Goal: Transaction & Acquisition: Purchase product/service

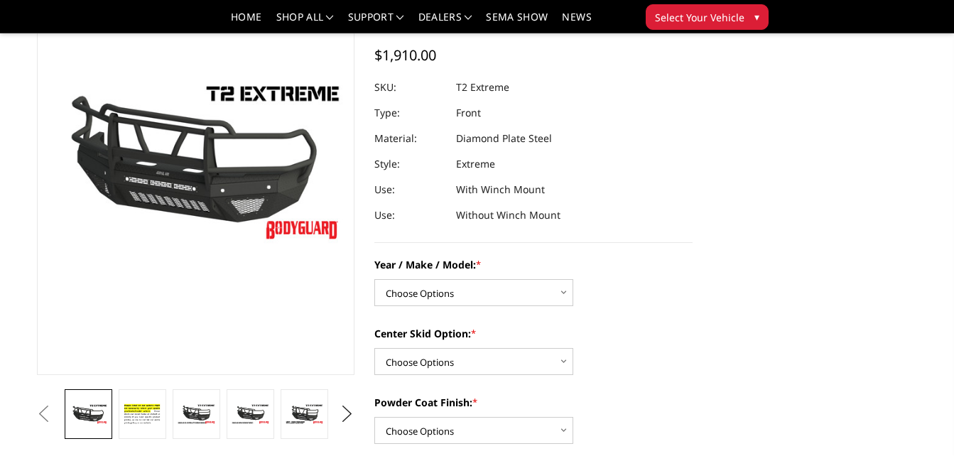
scroll to position [213, 0]
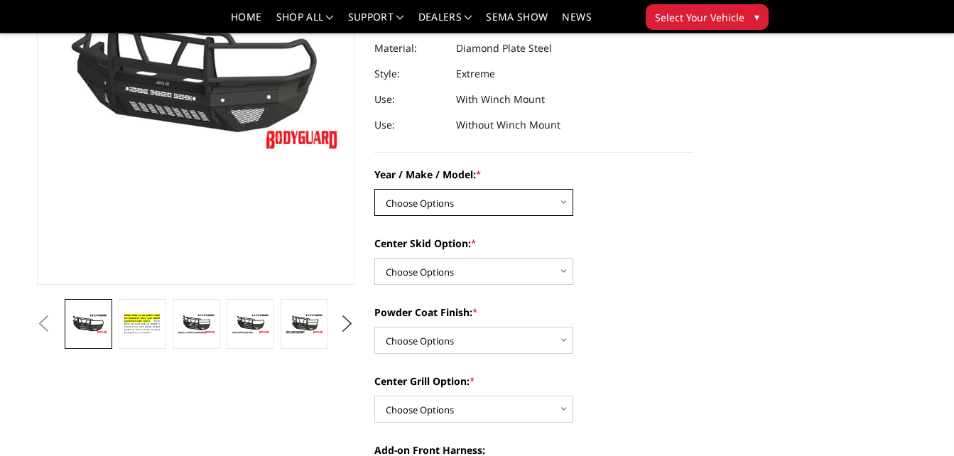
click at [529, 196] on select "Choose Options Chevrolet 19-21 1500 Chevrolet 15-19 2500 / 3500 Chevrolet 20-23…" at bounding box center [473, 202] width 199 height 27
select select "1712"
click at [374, 189] on select "Choose Options Chevrolet 19-21 1500 Chevrolet 15-19 2500 / 3500 Chevrolet 20-23…" at bounding box center [473, 202] width 199 height 27
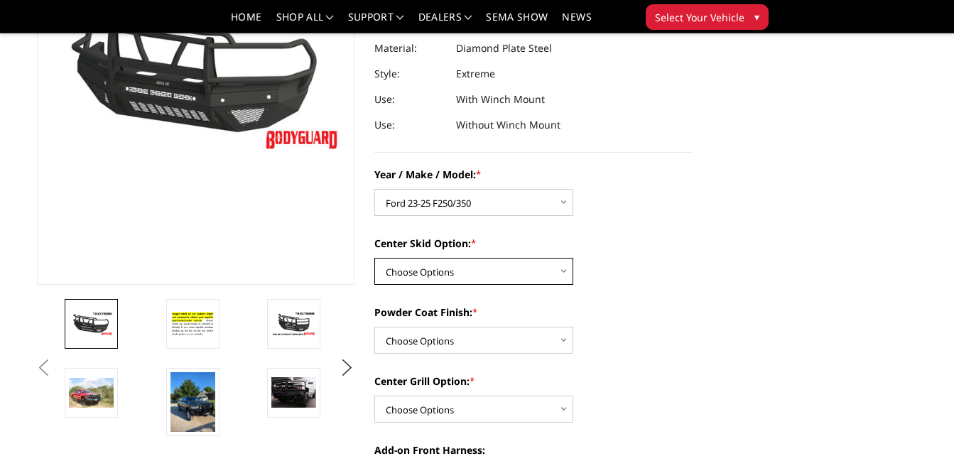
click at [515, 273] on select "Choose Options Standard center skid plate (included) Receiver tube Winch mount …" at bounding box center [473, 271] width 199 height 27
select select "624"
click at [374, 258] on select "Choose Options Standard center skid plate (included) Receiver tube Winch mount …" at bounding box center [473, 271] width 199 height 27
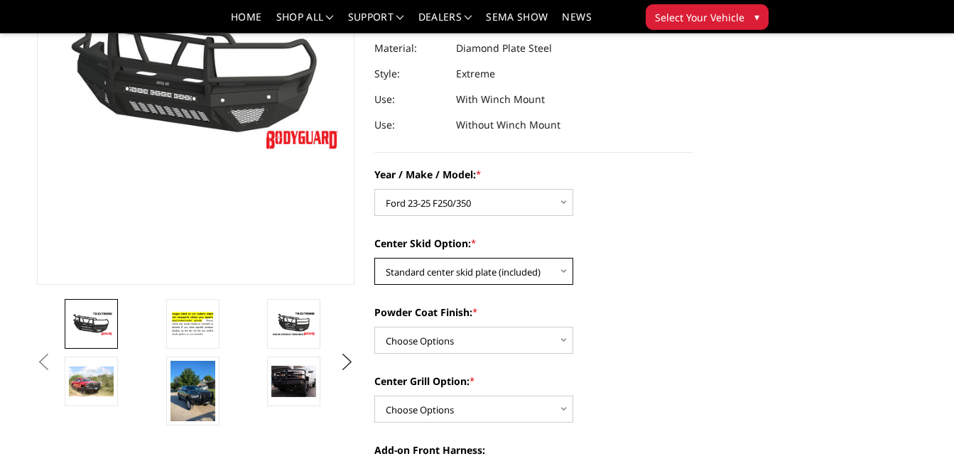
scroll to position [284, 0]
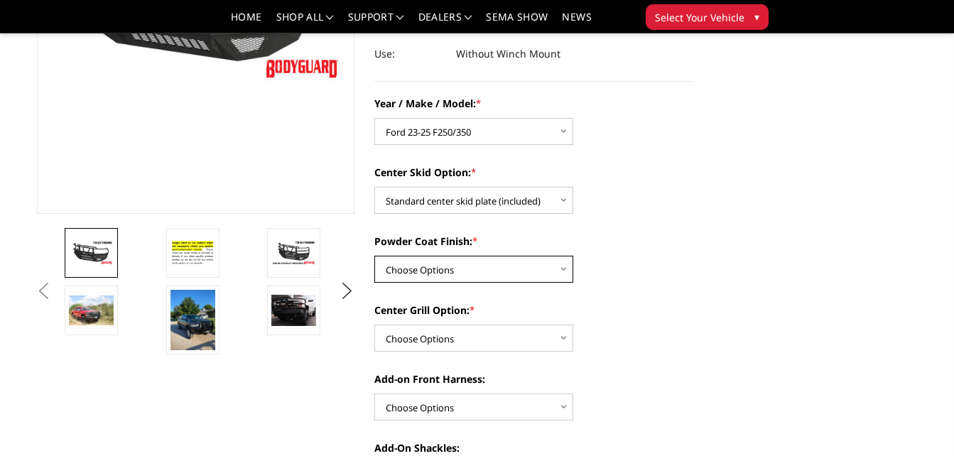
click at [506, 271] on select "Choose Options Bare metal Gloss Black Powder Coat Texture Black Powder Coat" at bounding box center [473, 269] width 199 height 27
select select "665"
click at [374, 256] on select "Choose Options Bare metal Gloss Black Powder Coat Texture Black Powder Coat" at bounding box center [473, 269] width 199 height 27
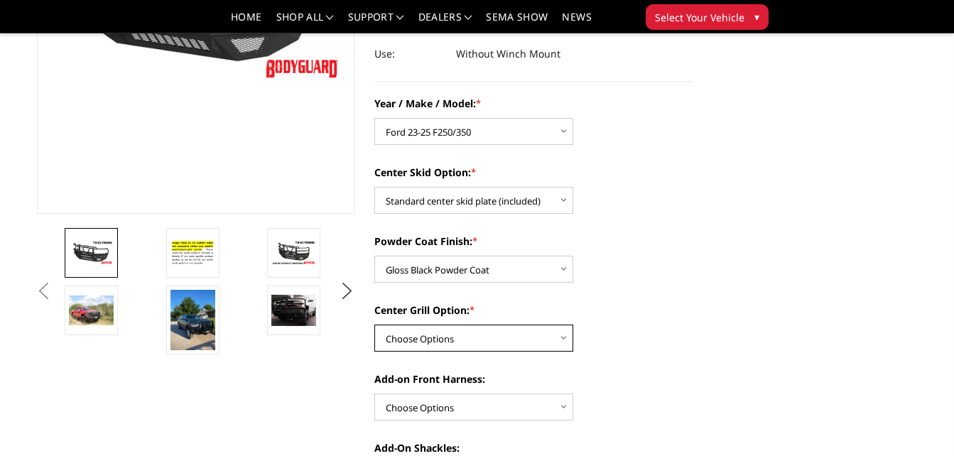
click at [521, 337] on select "Choose Options Add expanded metal in center grill Decline this option" at bounding box center [473, 338] width 199 height 27
select select "1080"
click at [374, 325] on select "Choose Options Add expanded metal in center grill Decline this option" at bounding box center [473, 338] width 199 height 27
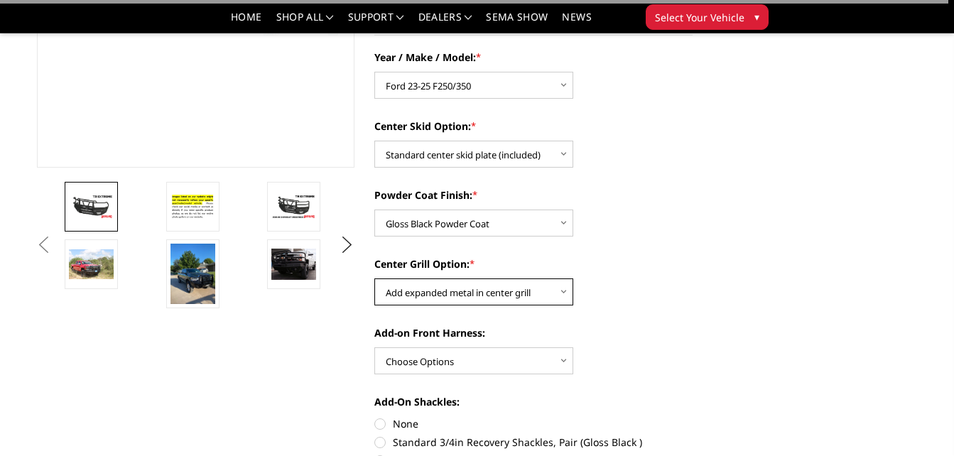
scroll to position [355, 0]
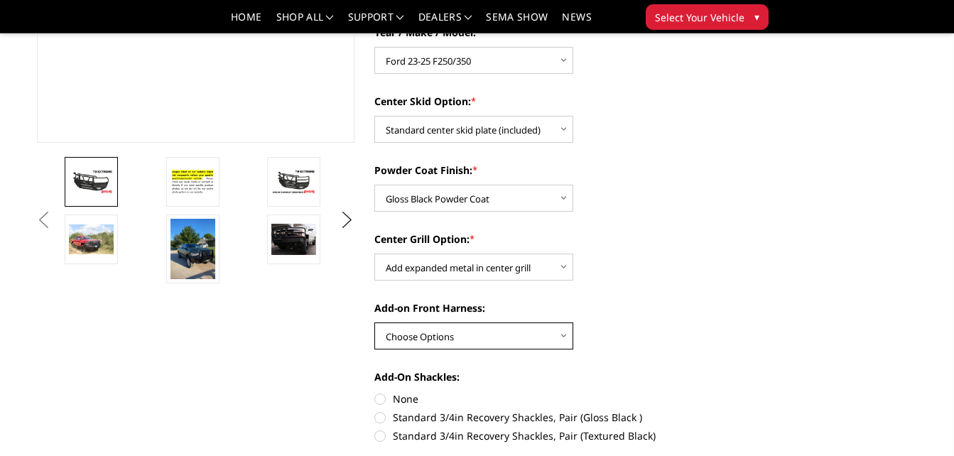
click at [532, 332] on select "Choose Options WITH front camera harness WITHOUT front camera harness" at bounding box center [473, 335] width 199 height 27
click at [374, 322] on select "Choose Options WITH front camera harness WITHOUT front camera harness" at bounding box center [473, 335] width 199 height 27
click at [479, 338] on select "Choose Options WITH front camera harness WITHOUT front camera harness" at bounding box center [473, 335] width 199 height 27
select select "1696"
click at [374, 322] on select "Choose Options WITH front camera harness WITHOUT front camera harness" at bounding box center [473, 335] width 199 height 27
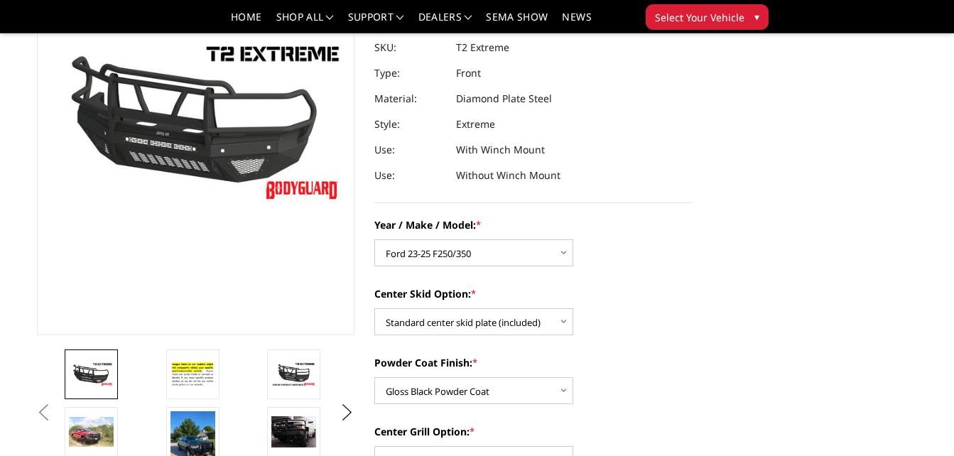
scroll to position [142, 0]
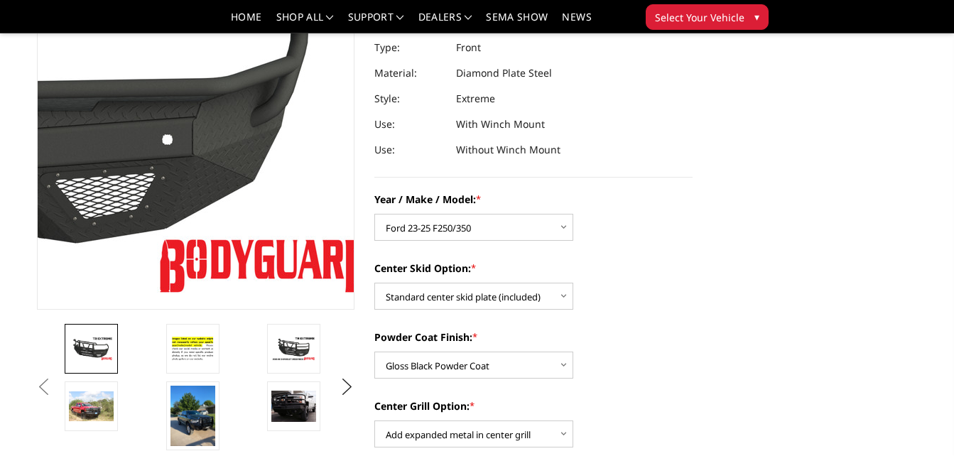
scroll to position [213, 0]
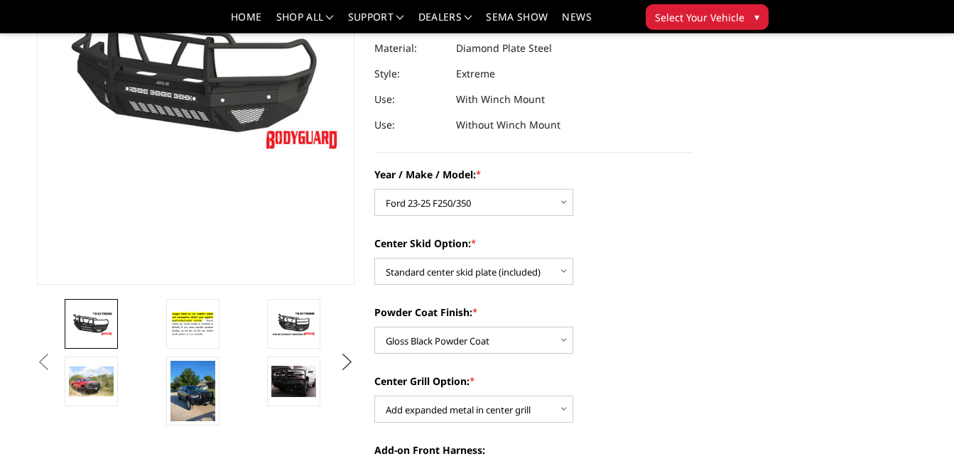
click at [343, 363] on button "Next" at bounding box center [347, 362] width 21 height 21
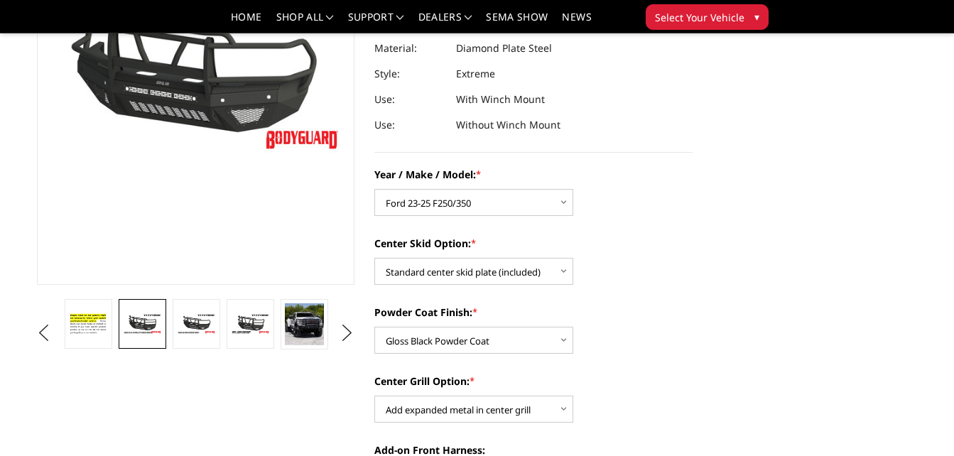
click at [143, 324] on img at bounding box center [142, 323] width 38 height 21
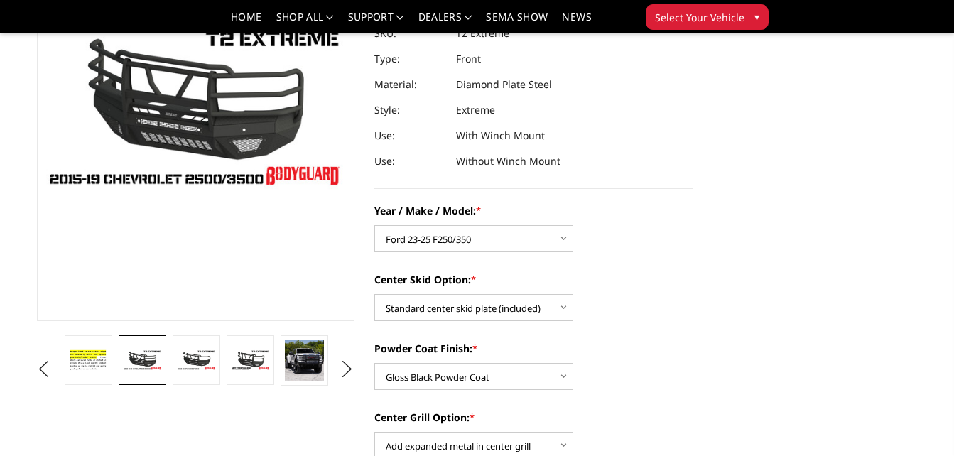
scroll to position [142, 0]
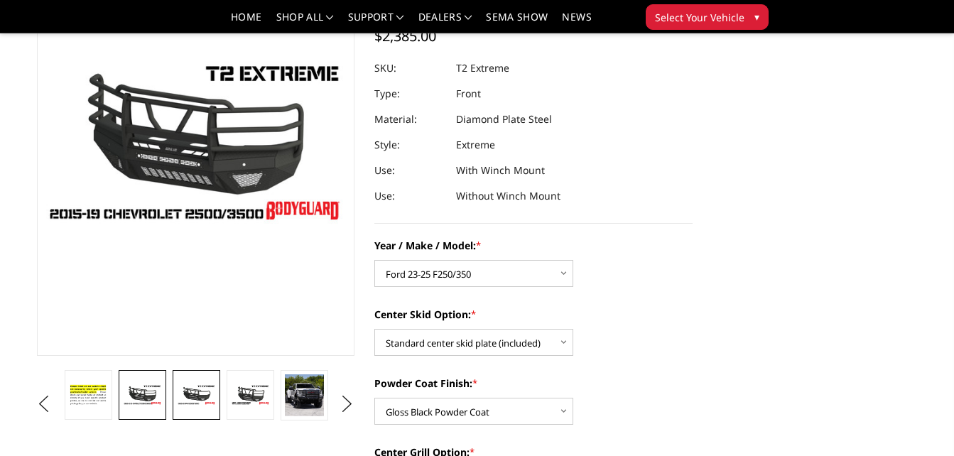
click at [206, 395] on img at bounding box center [196, 394] width 38 height 21
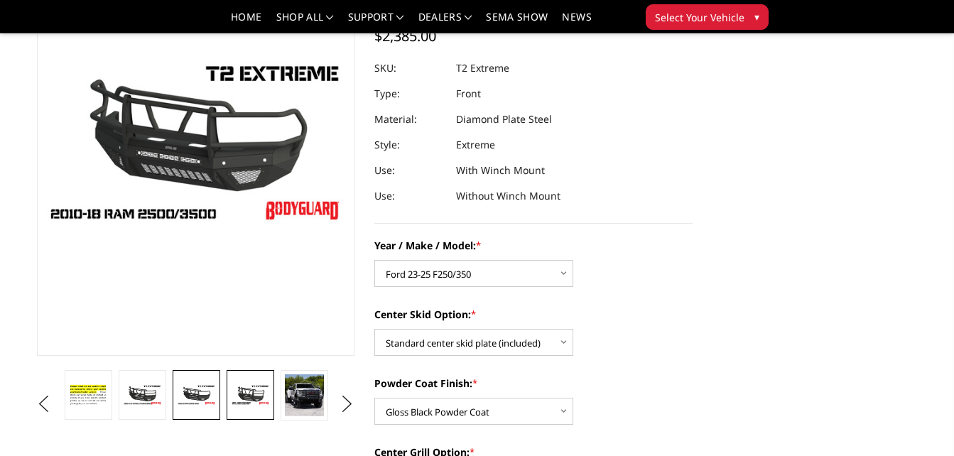
click at [243, 387] on img at bounding box center [250, 394] width 38 height 21
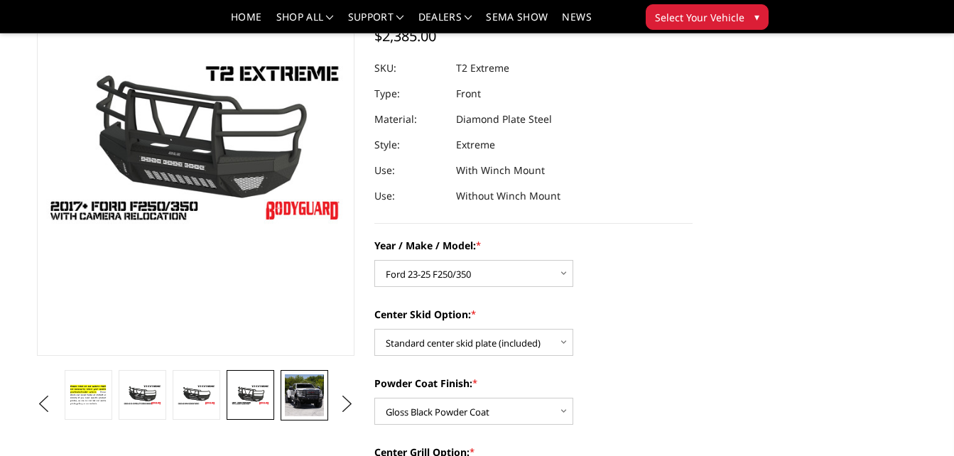
click at [297, 383] on img at bounding box center [304, 395] width 38 height 42
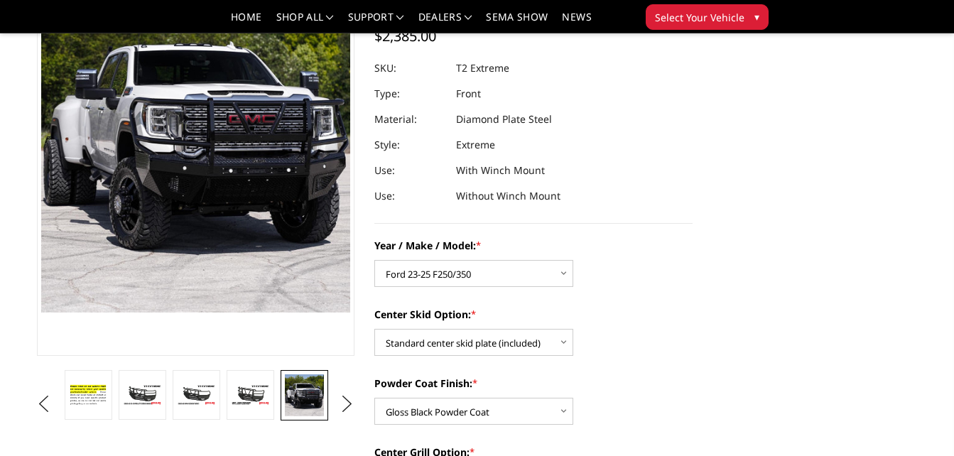
scroll to position [59, 0]
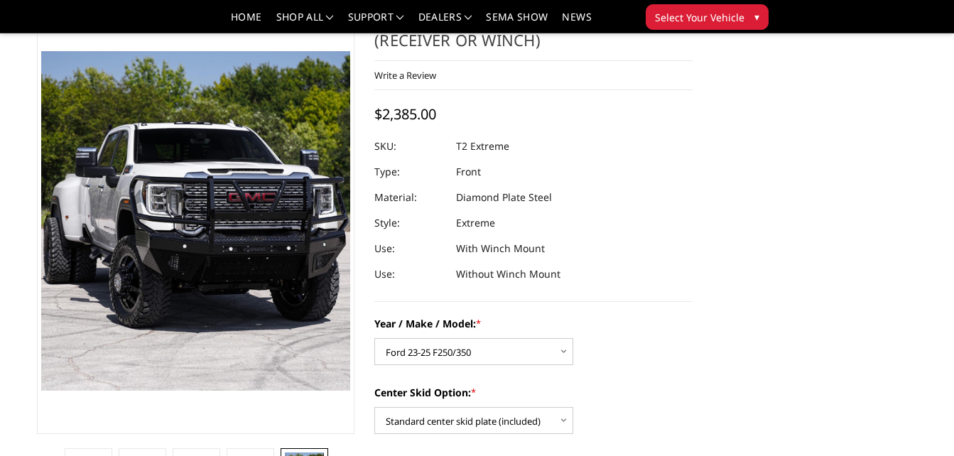
scroll to position [213, 0]
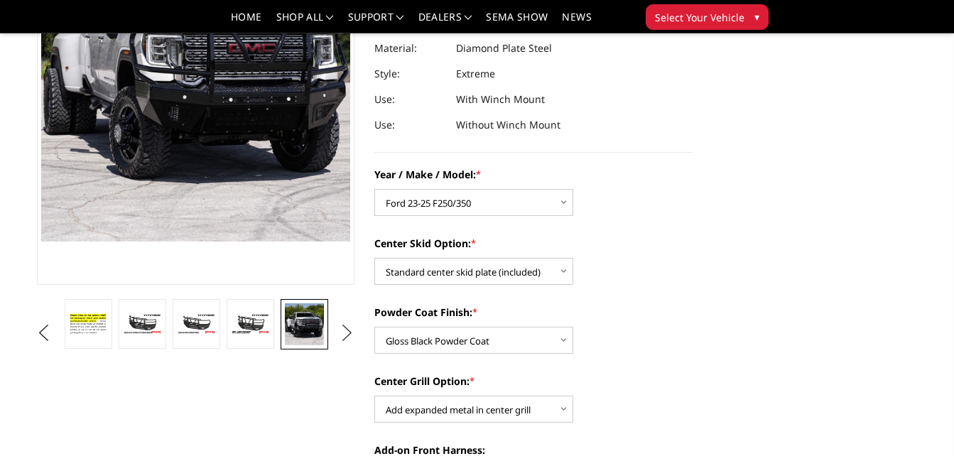
click at [344, 337] on button "Next" at bounding box center [347, 332] width 21 height 21
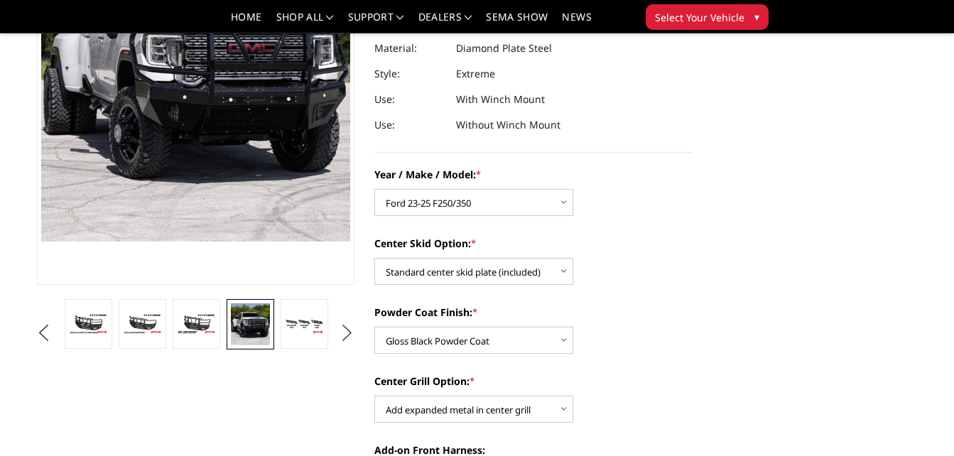
click at [344, 337] on button "Next" at bounding box center [347, 332] width 21 height 21
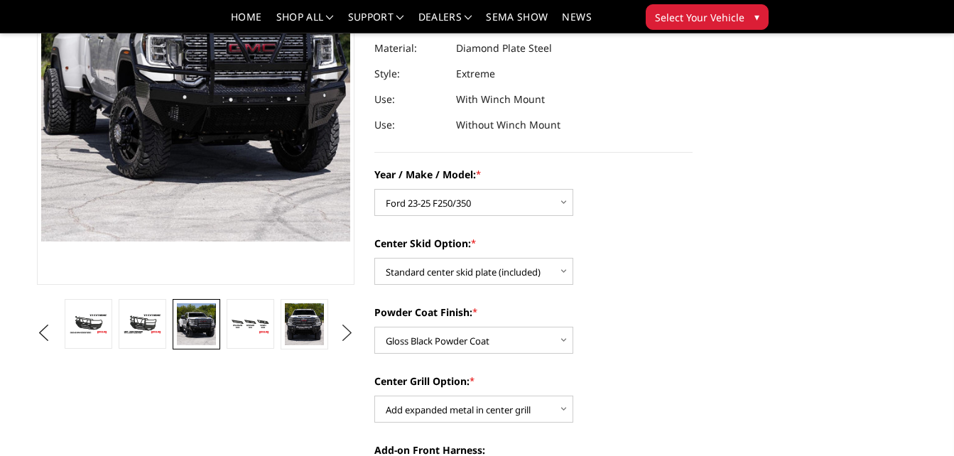
click at [341, 335] on button "Next" at bounding box center [347, 332] width 21 height 21
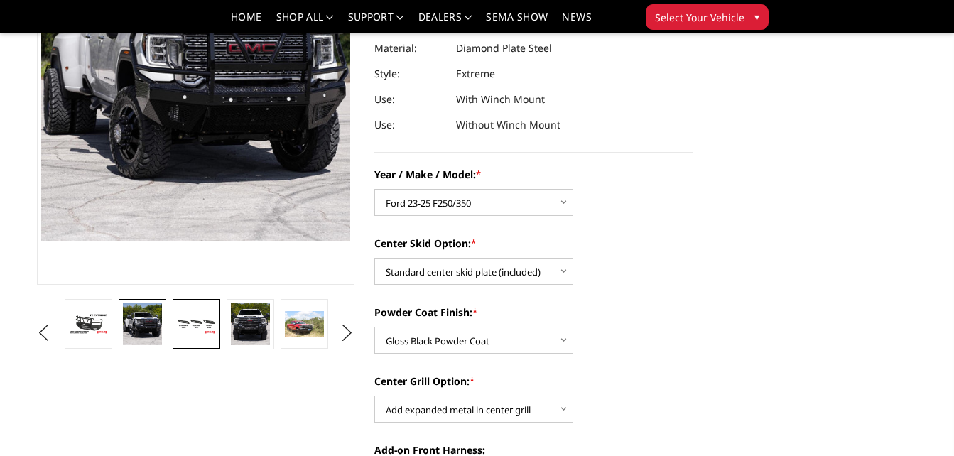
click at [206, 322] on img at bounding box center [196, 323] width 38 height 21
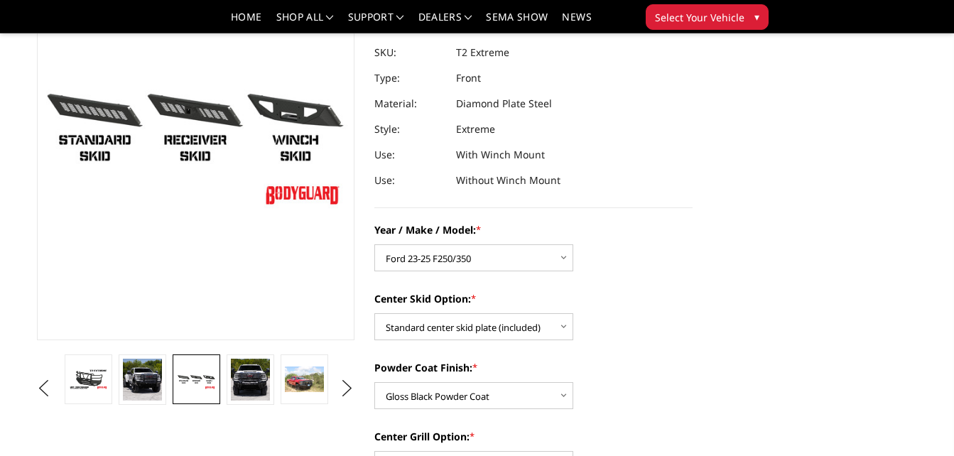
scroll to position [154, 0]
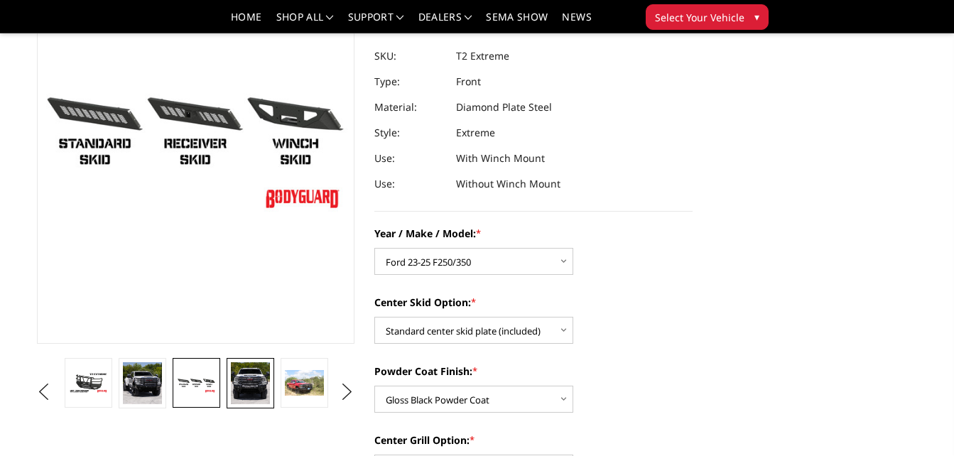
click at [263, 384] on img at bounding box center [250, 383] width 38 height 42
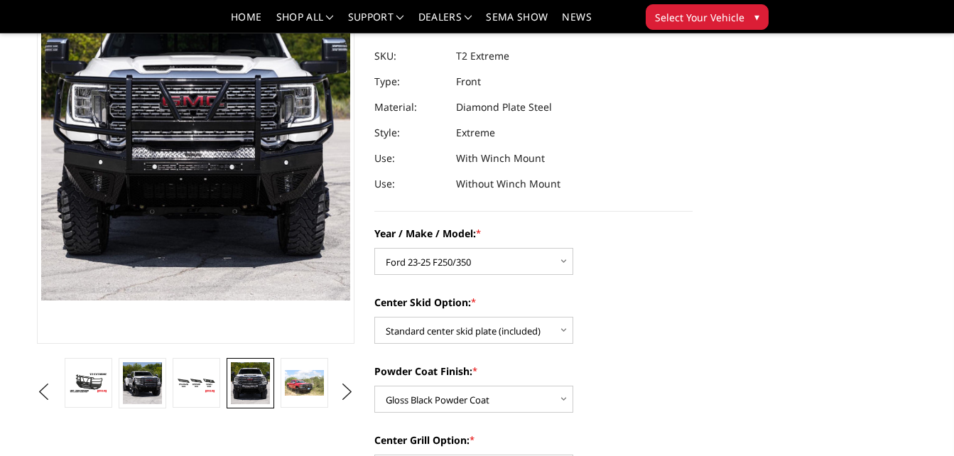
scroll to position [71, 0]
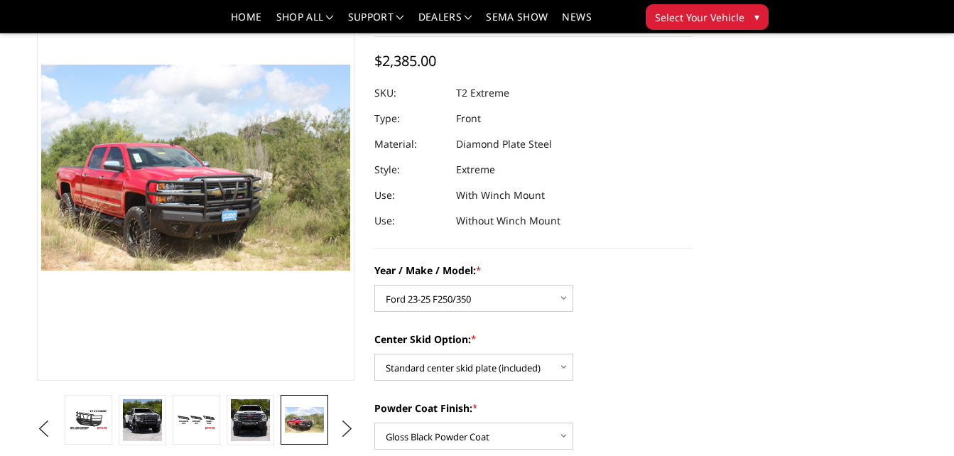
scroll to position [142, 0]
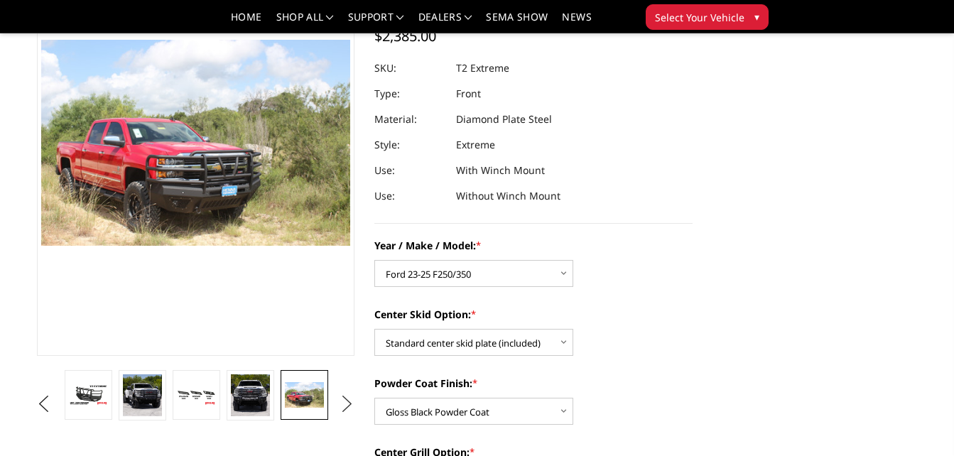
click at [344, 407] on button "Next" at bounding box center [347, 403] width 21 height 21
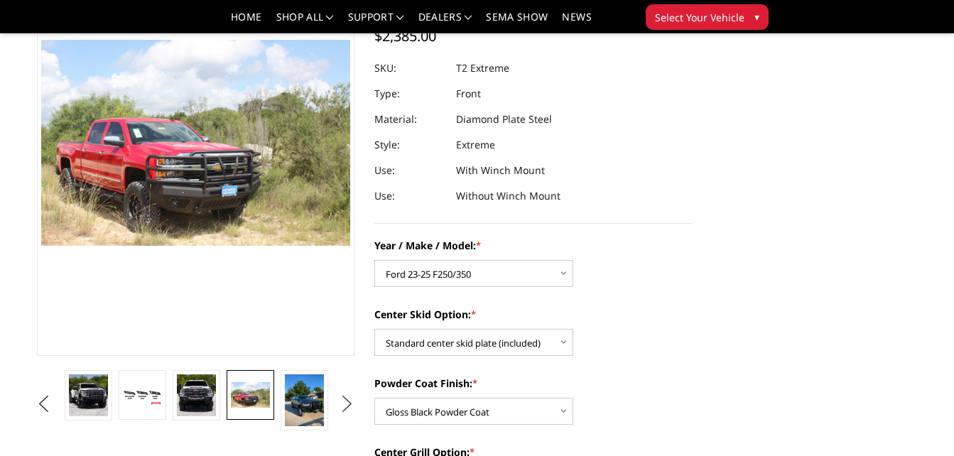
click at [344, 407] on button "Next" at bounding box center [347, 403] width 21 height 21
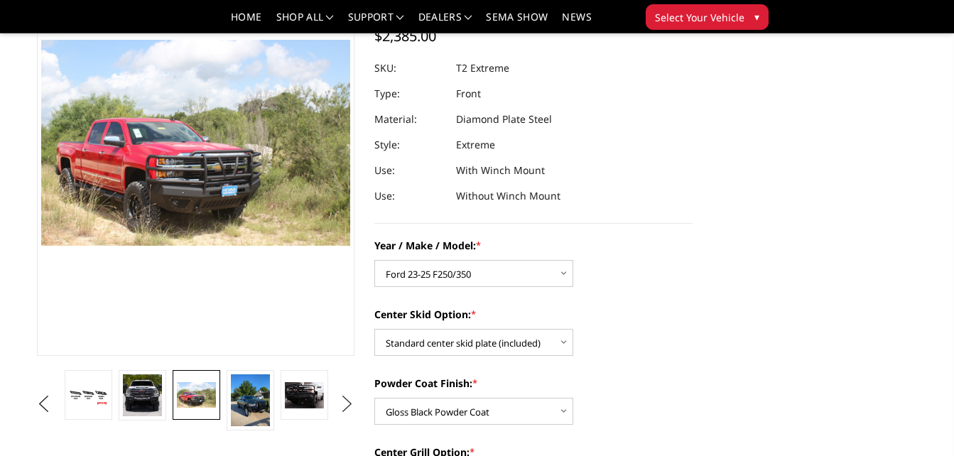
click at [344, 407] on button "Next" at bounding box center [347, 403] width 21 height 21
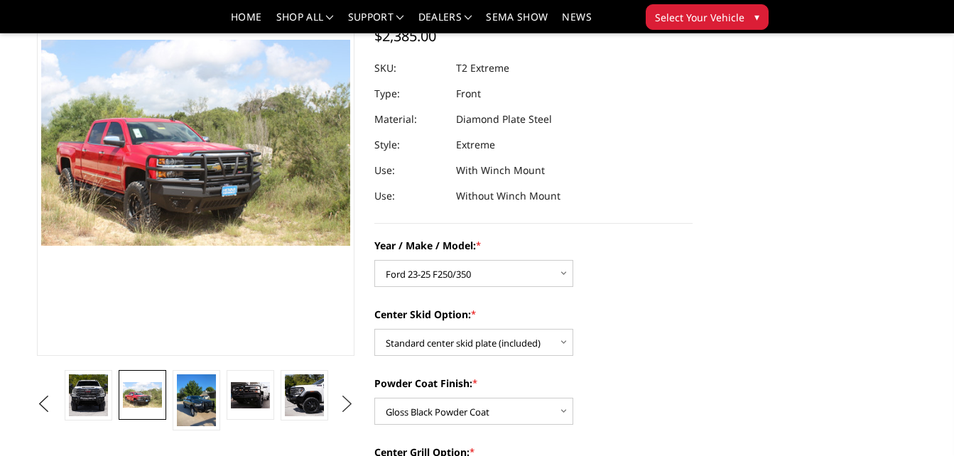
click at [344, 407] on button "Next" at bounding box center [347, 403] width 21 height 21
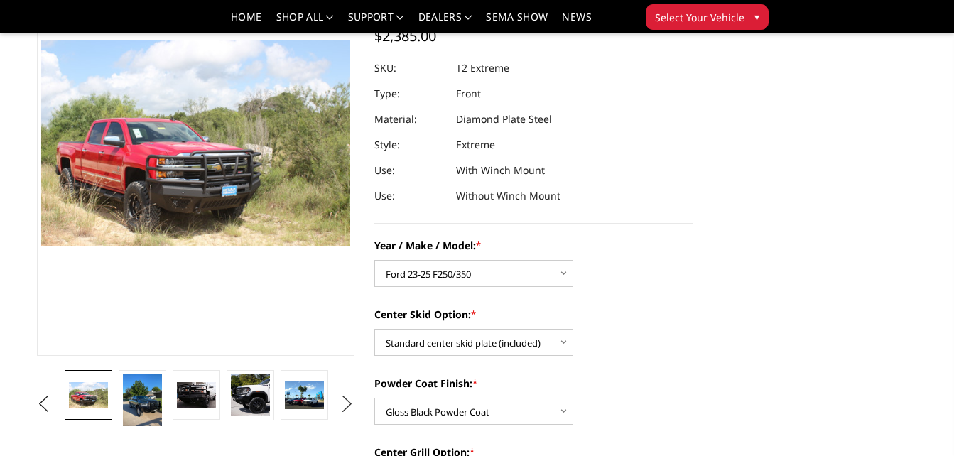
click at [344, 407] on button "Next" at bounding box center [347, 403] width 21 height 21
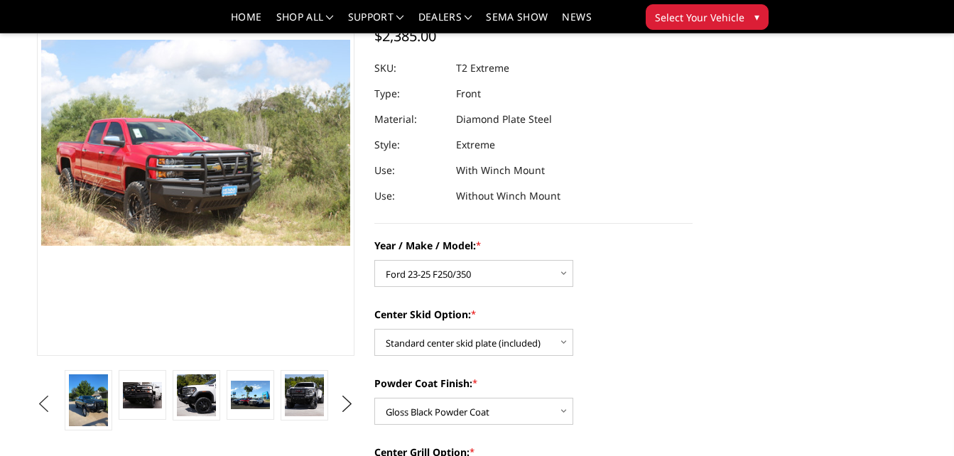
click at [55, 400] on button "Previous" at bounding box center [43, 403] width 21 height 21
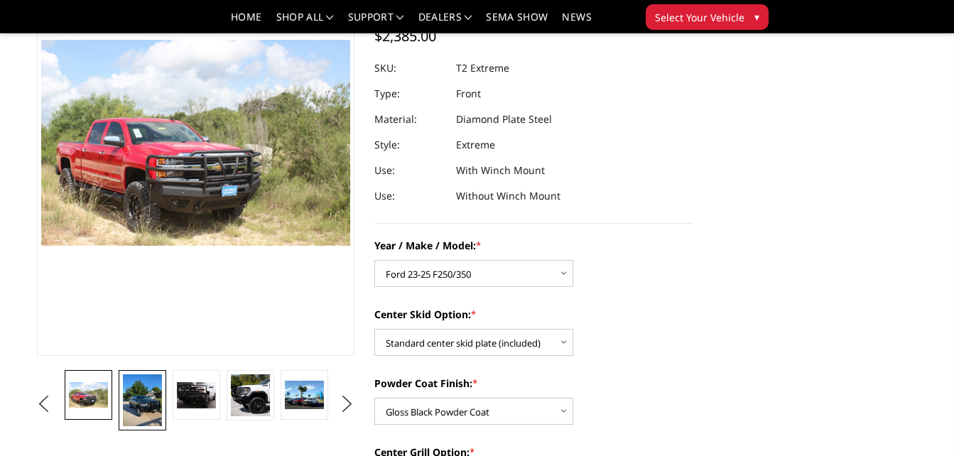
click at [137, 403] on img at bounding box center [142, 400] width 38 height 52
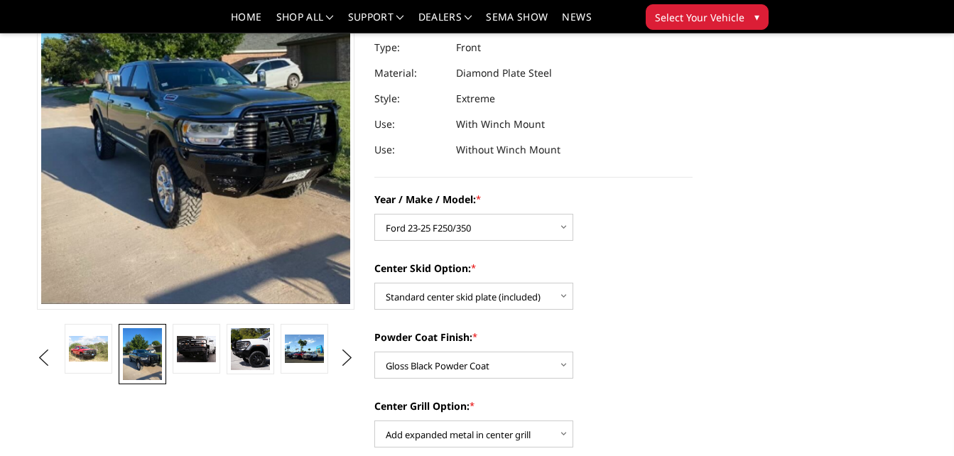
scroll to position [180, 0]
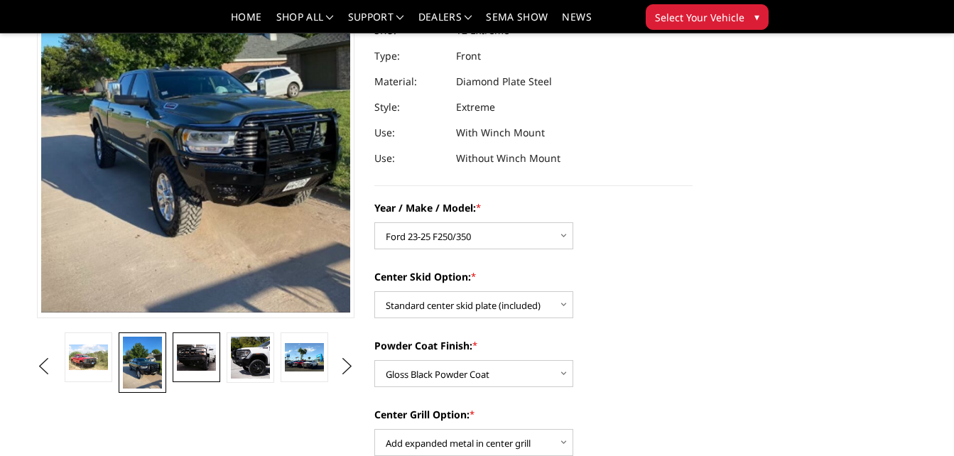
click at [202, 355] on img at bounding box center [196, 357] width 38 height 26
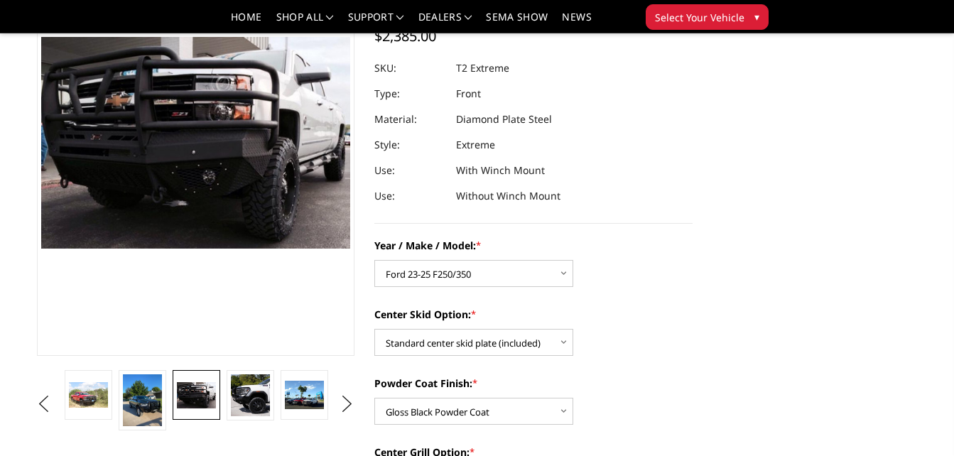
scroll to position [139, 0]
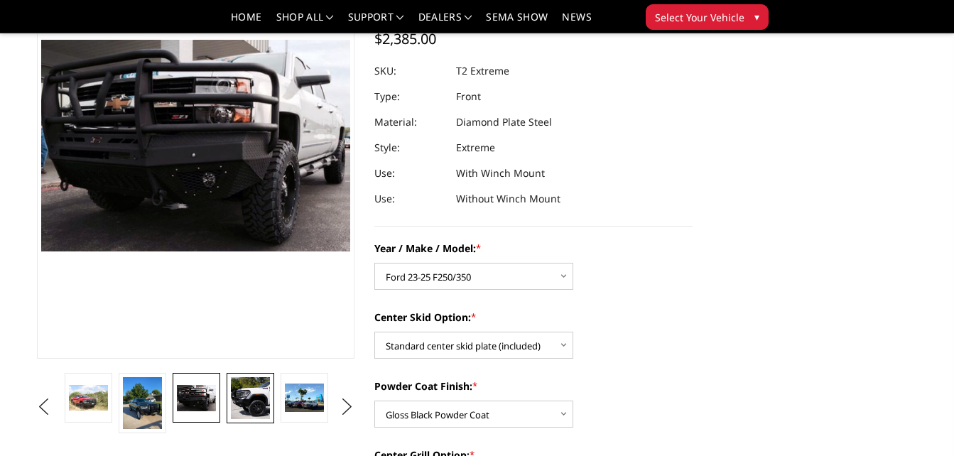
click at [248, 400] on img at bounding box center [250, 398] width 38 height 42
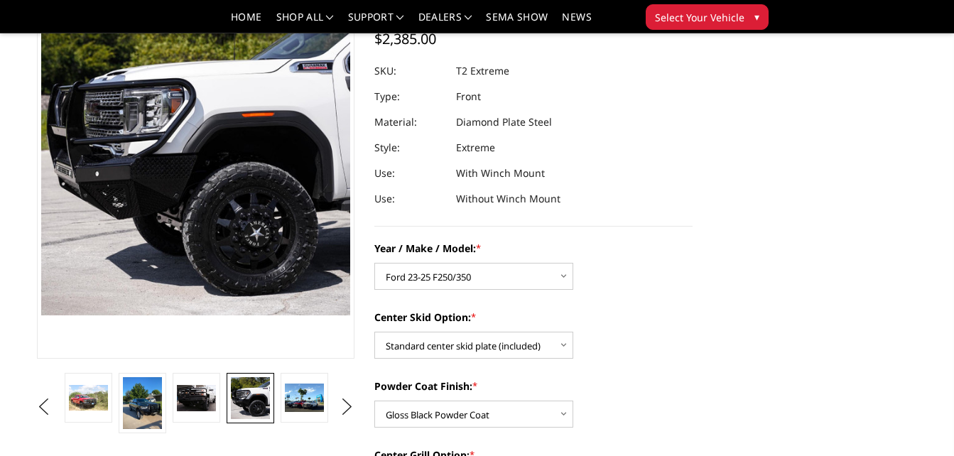
scroll to position [75, 0]
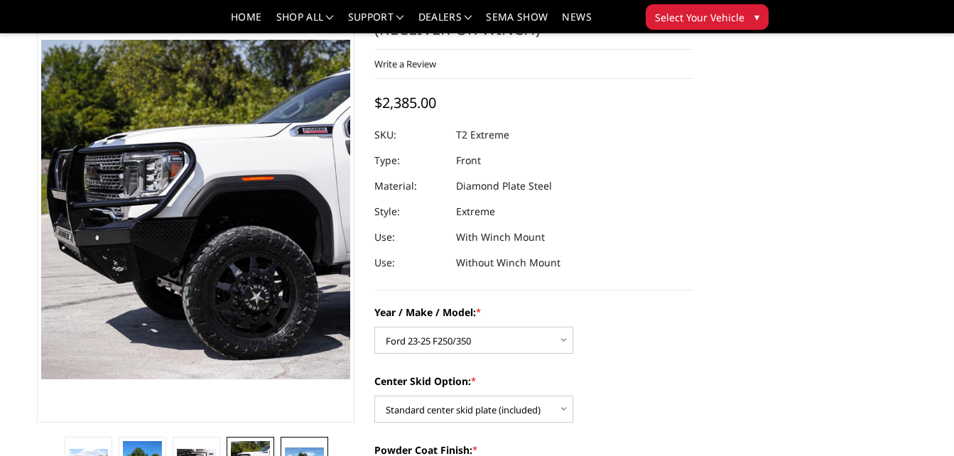
click at [300, 443] on link at bounding box center [303, 462] width 47 height 50
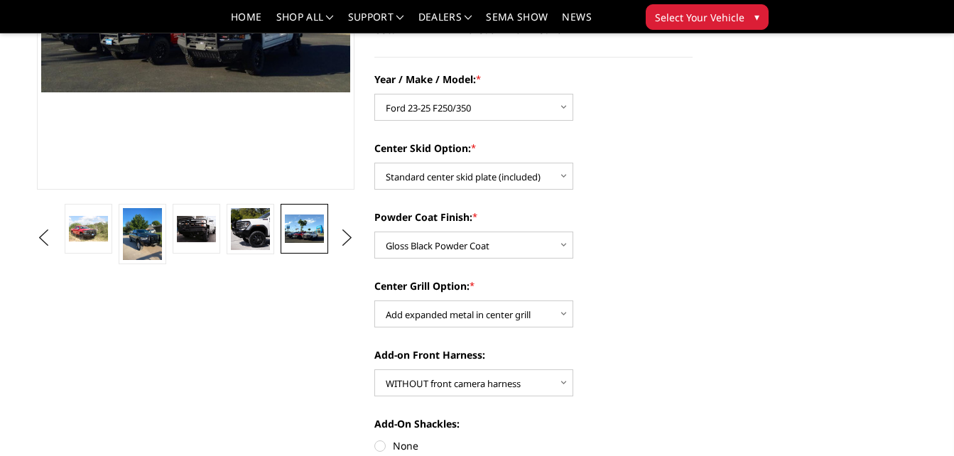
scroll to position [342, 0]
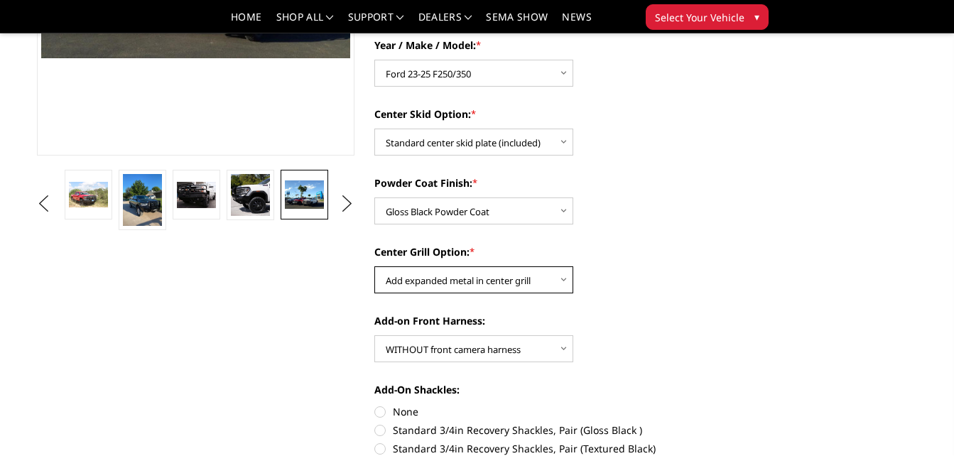
click at [513, 279] on select "Choose Options Add expanded metal in center grill Decline this option" at bounding box center [473, 279] width 199 height 27
select select "1081"
click at [374, 266] on select "Choose Options Add expanded metal in center grill Decline this option" at bounding box center [473, 279] width 199 height 27
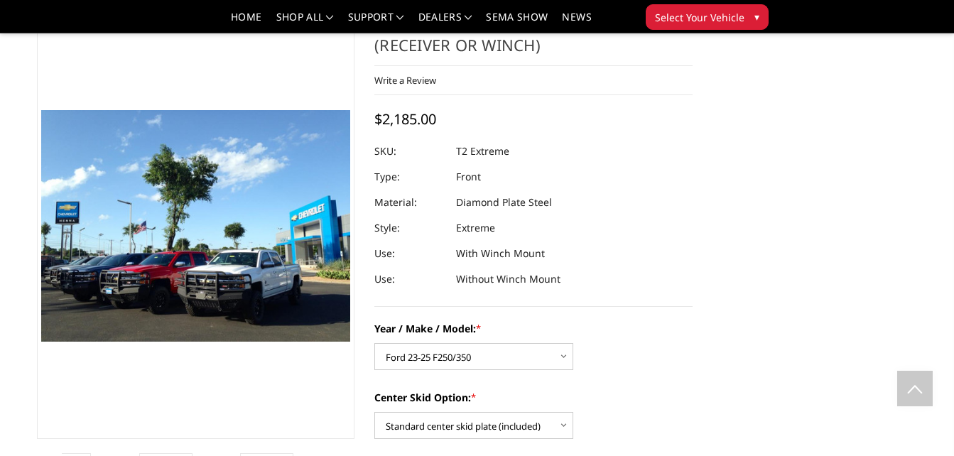
scroll to position [0, 0]
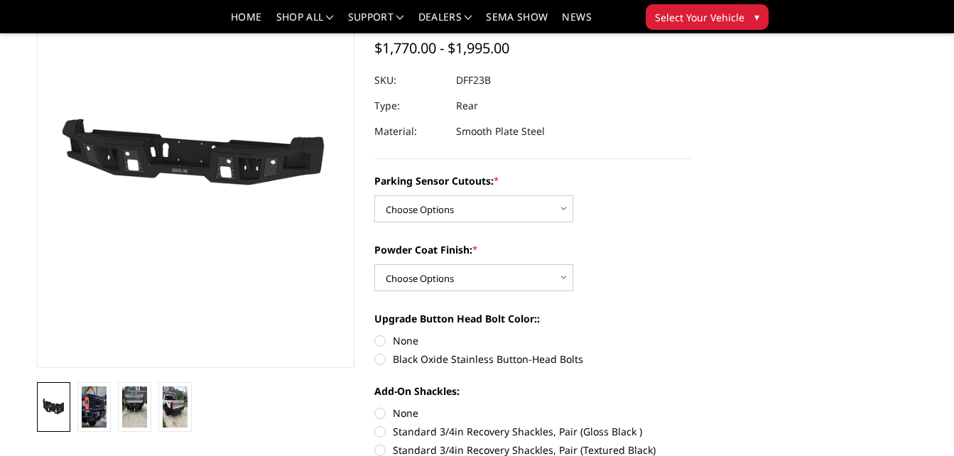
scroll to position [142, 0]
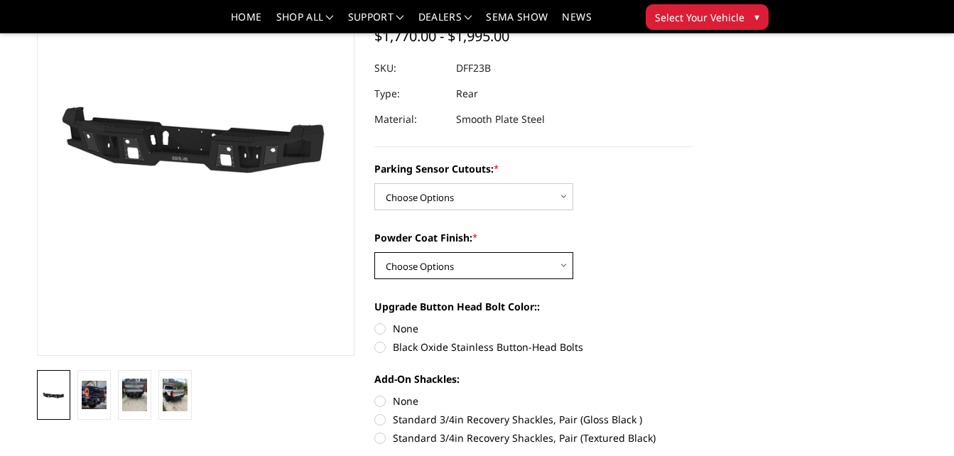
click at [474, 258] on select "Choose Options Bare Metal Textured Black Powder Coat" at bounding box center [473, 265] width 199 height 27
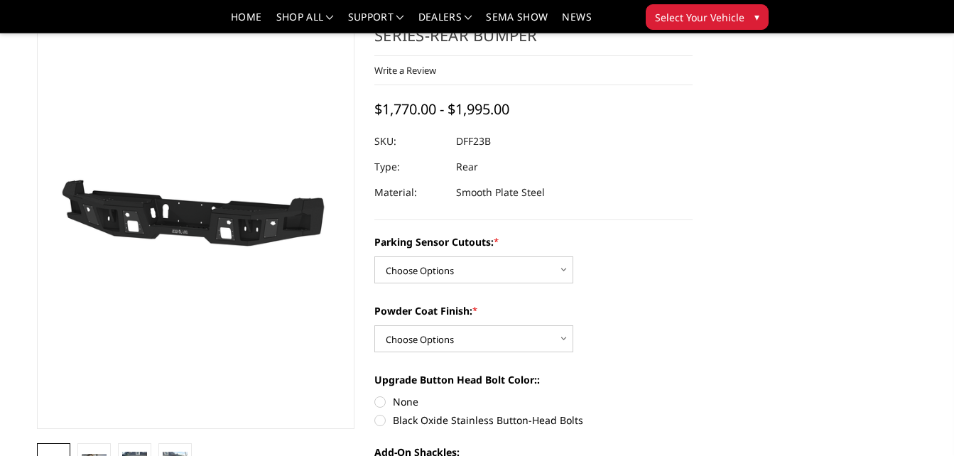
scroll to position [0, 0]
